Goal: Transaction & Acquisition: Purchase product/service

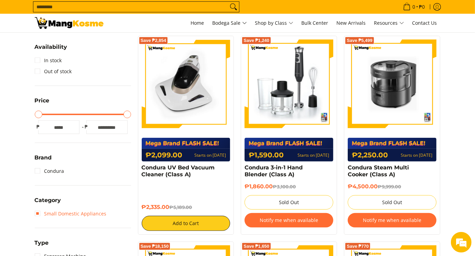
scroll to position [43, 0]
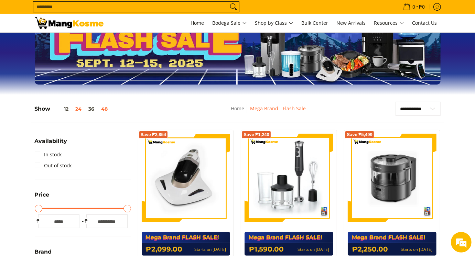
click at [106, 109] on button "48" at bounding box center [104, 109] width 13 height 6
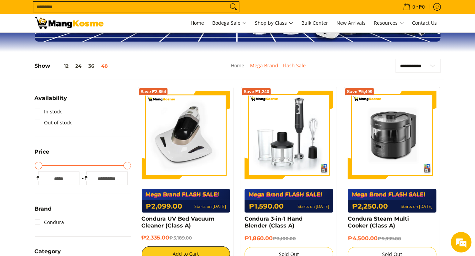
scroll to position [215, 0]
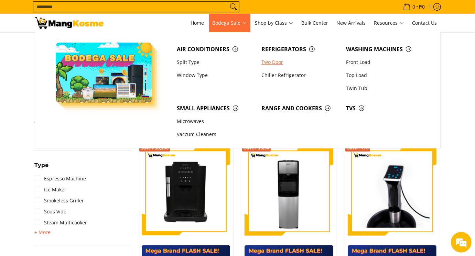
click at [267, 64] on link "Two Door" at bounding box center [300, 62] width 85 height 13
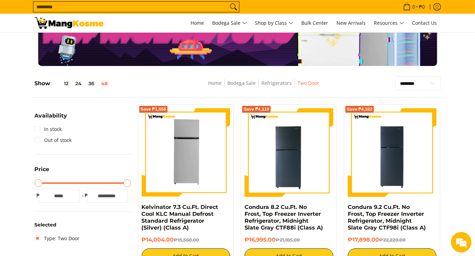
scroll to position [43, 0]
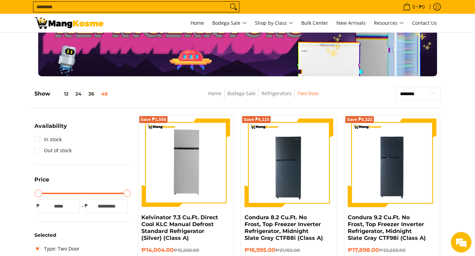
drag, startPoint x: 413, startPoint y: 86, endPoint x: 415, endPoint y: 92, distance: 5.8
click at [415, 92] on select "**********" at bounding box center [417, 94] width 45 height 14
select select "**********"
click at [395, 87] on select "**********" at bounding box center [417, 94] width 45 height 14
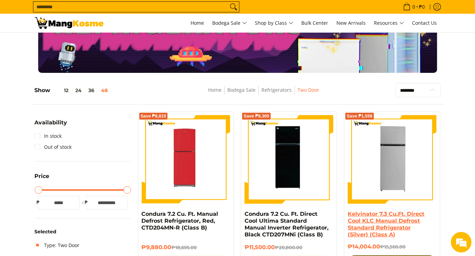
scroll to position [86, 0]
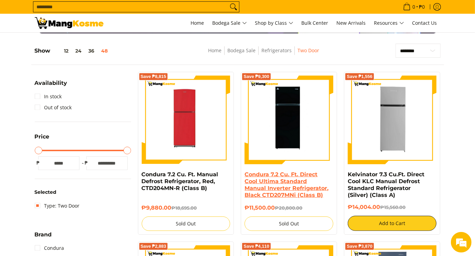
click at [313, 187] on link "Condura 7.2 Cu. Ft. Direct Cool Ultima Standard Manual Inverter Refrigerator, B…" at bounding box center [286, 184] width 84 height 27
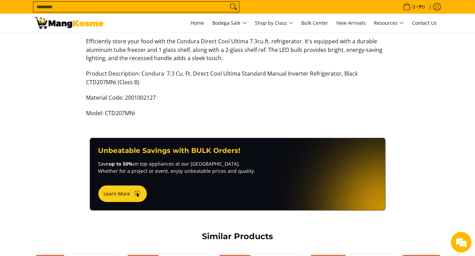
scroll to position [258, 0]
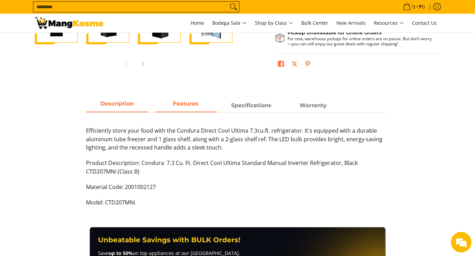
click at [191, 104] on strong "Features" at bounding box center [185, 103] width 25 height 7
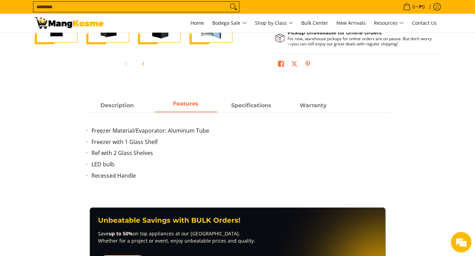
scroll to position [0, 0]
click at [237, 103] on strong "Specifications" at bounding box center [251, 103] width 40 height 7
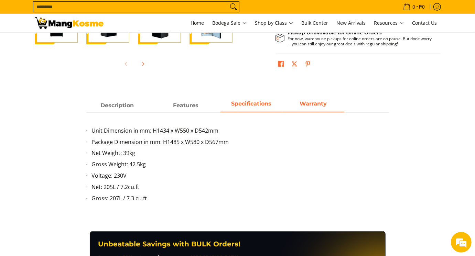
click at [305, 102] on strong "Warranty" at bounding box center [312, 103] width 27 height 7
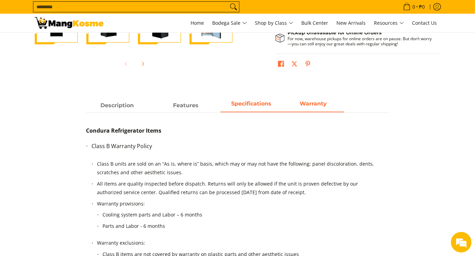
click at [232, 100] on span "Specifications" at bounding box center [251, 105] width 62 height 12
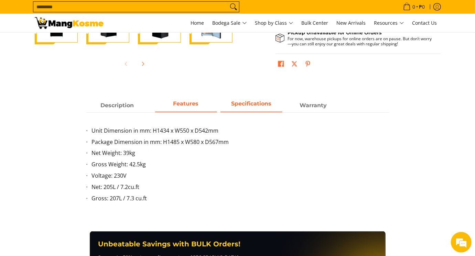
click at [188, 103] on strong "Features" at bounding box center [185, 103] width 25 height 7
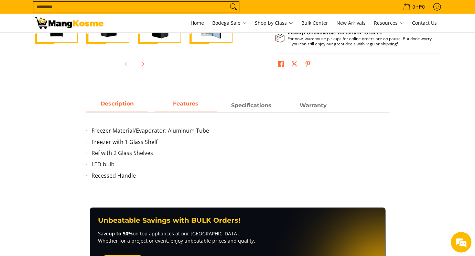
click at [129, 105] on span "Description" at bounding box center [117, 105] width 62 height 12
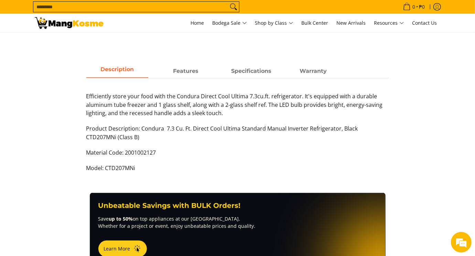
scroll to position [301, 0]
